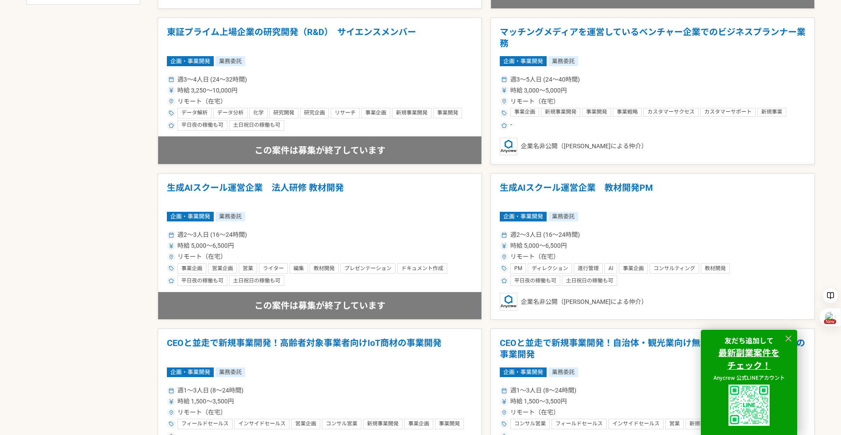
scroll to position [585, 0]
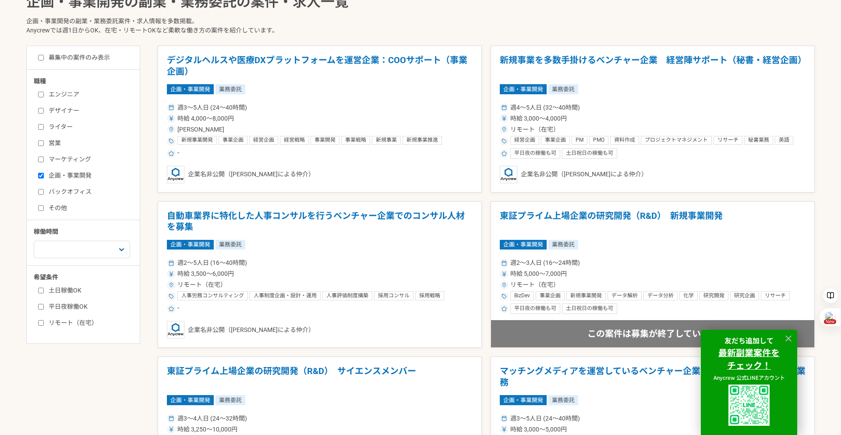
scroll to position [216, 0]
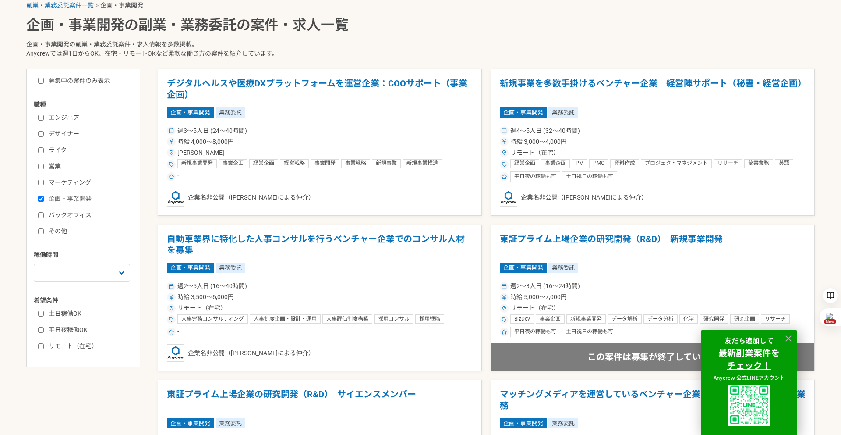
click at [102, 84] on label "募集中の案件のみ表示" at bounding box center [74, 80] width 72 height 9
click at [44, 84] on input "募集中の案件のみ表示" at bounding box center [41, 81] width 6 height 6
checkbox input "true"
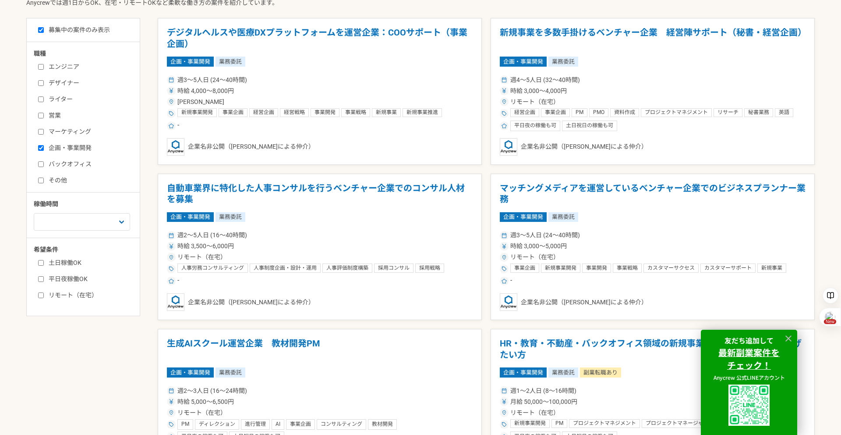
scroll to position [252, 0]
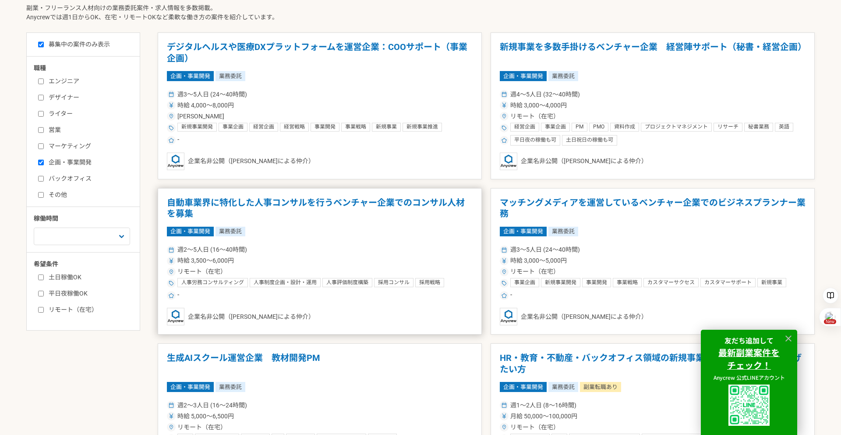
click at [201, 201] on h1 "自動車業界に特化した人事コンサルを行うベンチャー企業でのコンサル人材を募集" at bounding box center [320, 208] width 306 height 22
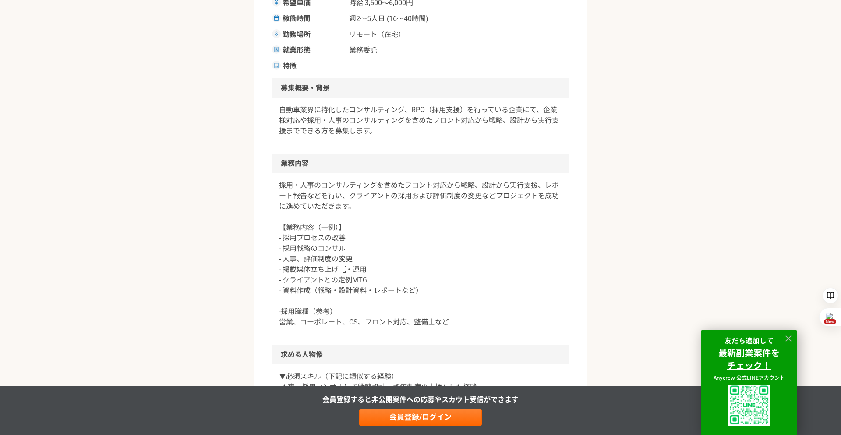
scroll to position [300, 0]
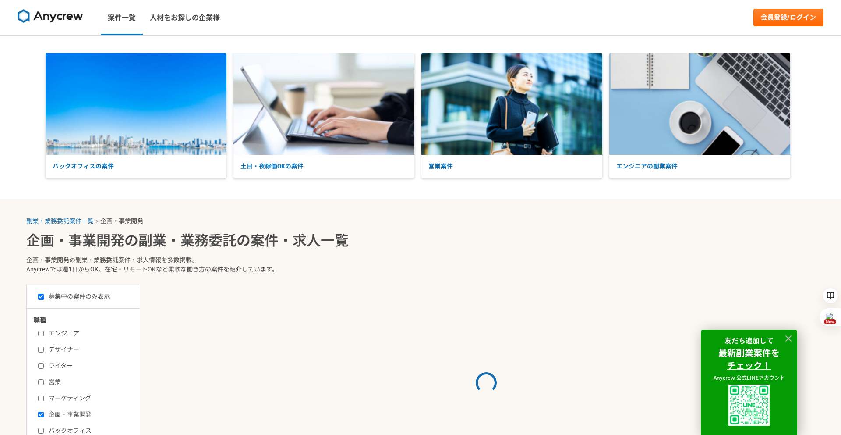
scroll to position [216, 0]
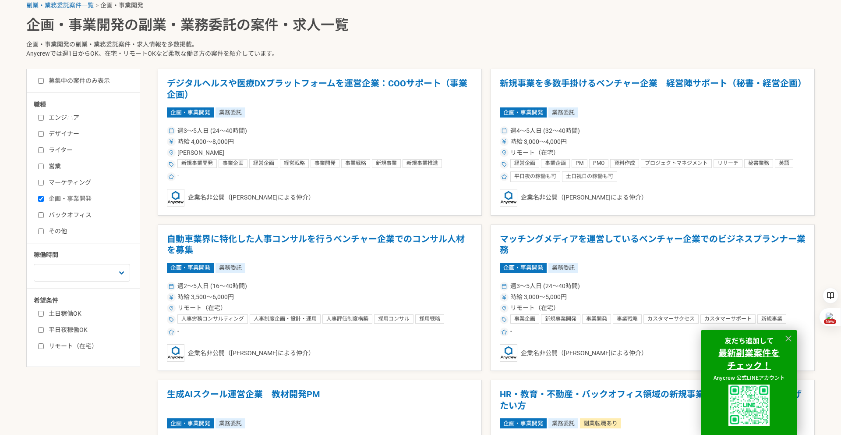
checkbox input "false"
